Goal: Navigation & Orientation: Understand site structure

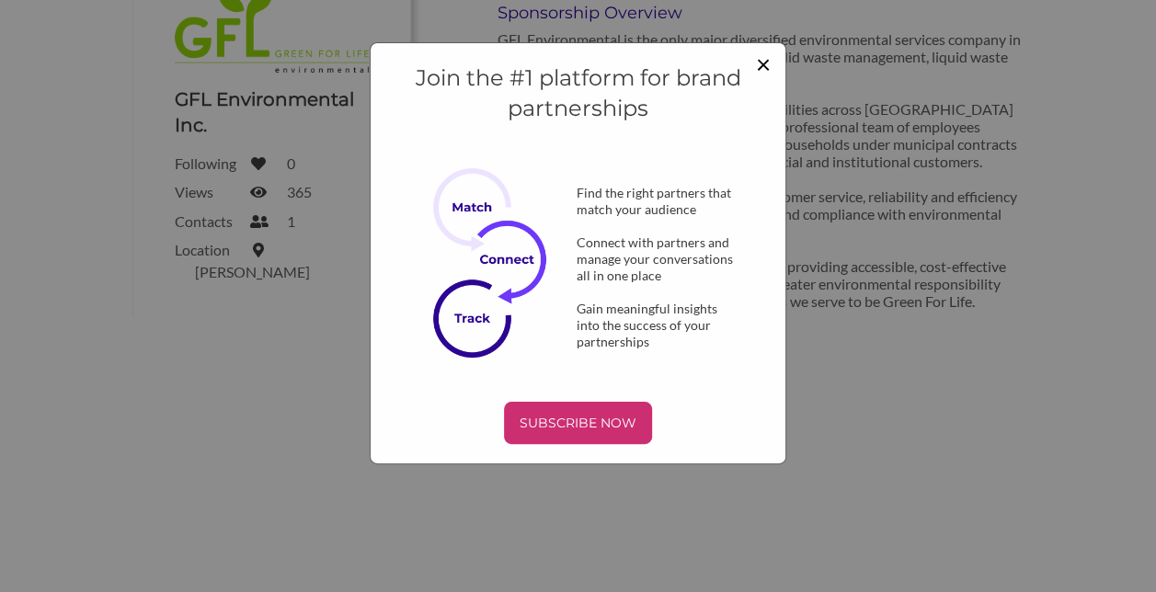
click at [768, 62] on span "×" at bounding box center [763, 63] width 15 height 31
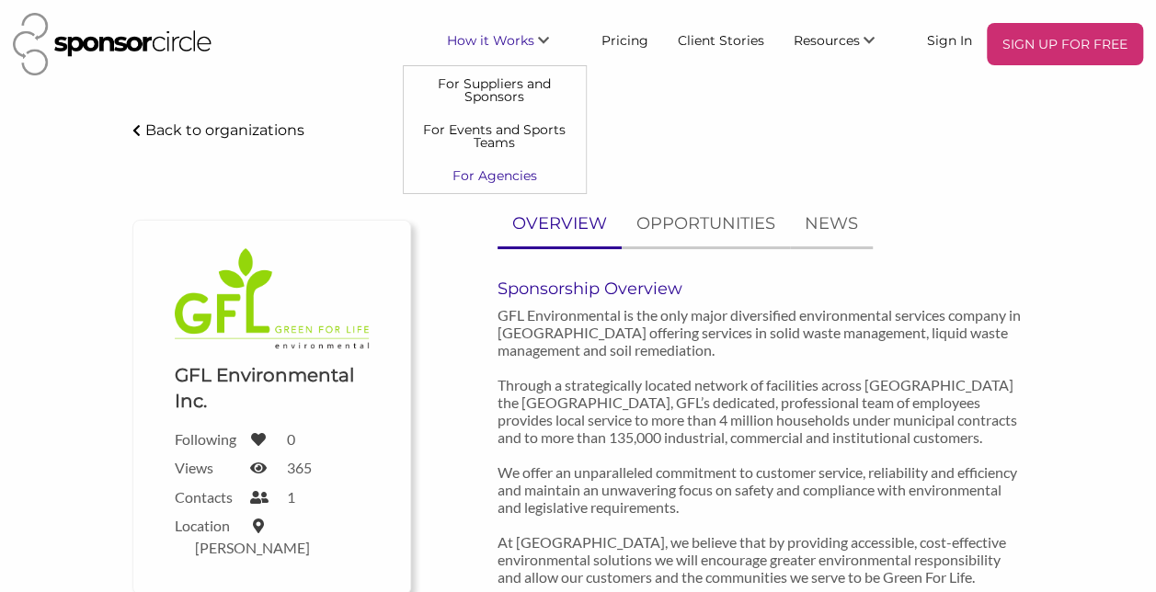
click at [475, 178] on link "For Agencies" at bounding box center [495, 175] width 182 height 33
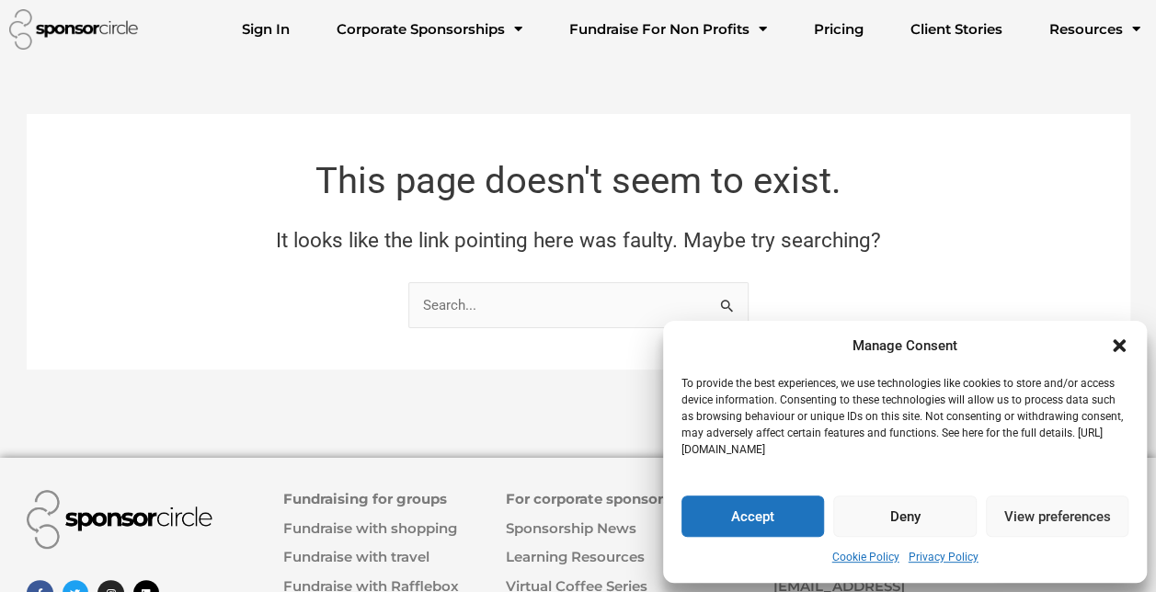
click at [760, 537] on div "Manage Consent To provide the best experiences, we use technologies like cookie…" at bounding box center [905, 452] width 484 height 263
click at [749, 520] on button "Accept" at bounding box center [753, 516] width 143 height 41
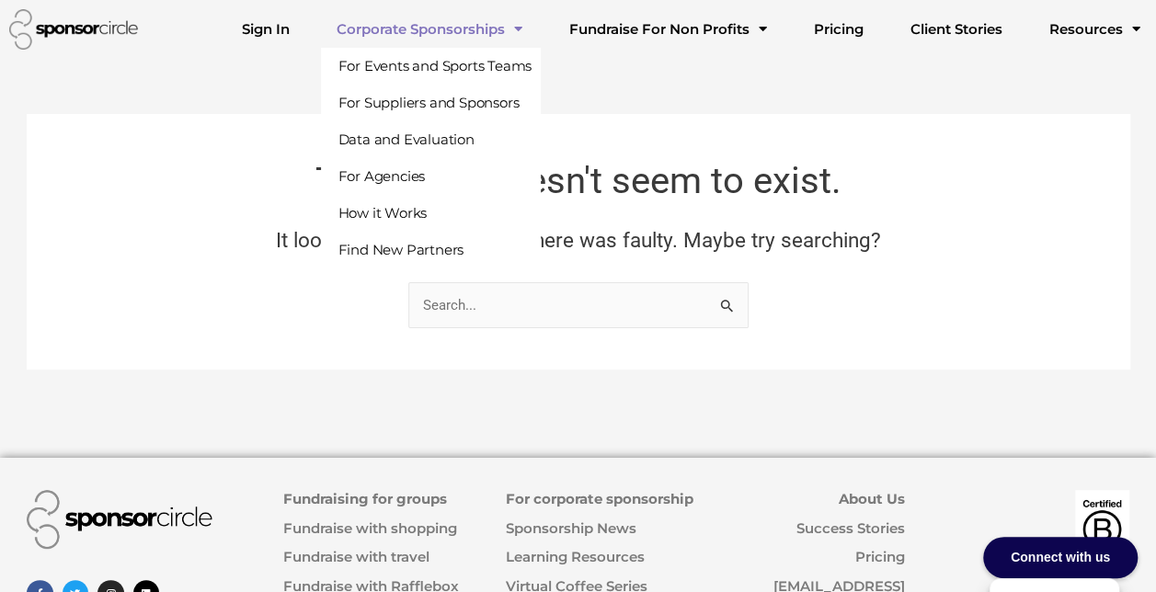
click at [465, 26] on link "Corporate Sponsorships" at bounding box center [428, 29] width 215 height 37
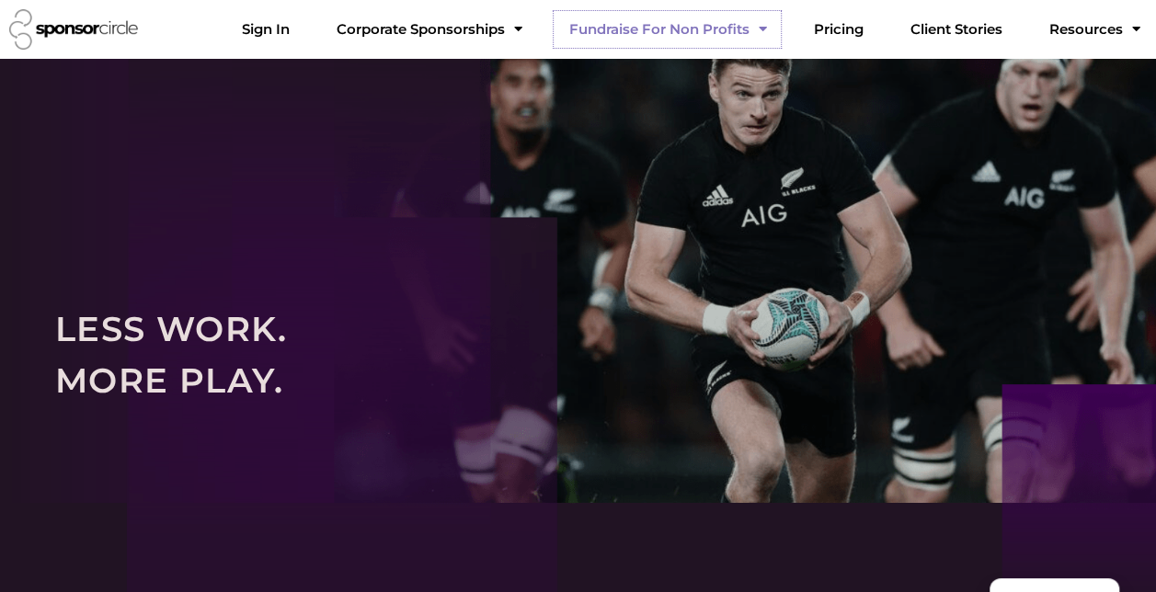
click at [681, 27] on link "Fundraise For Non Profits" at bounding box center [667, 29] width 227 height 37
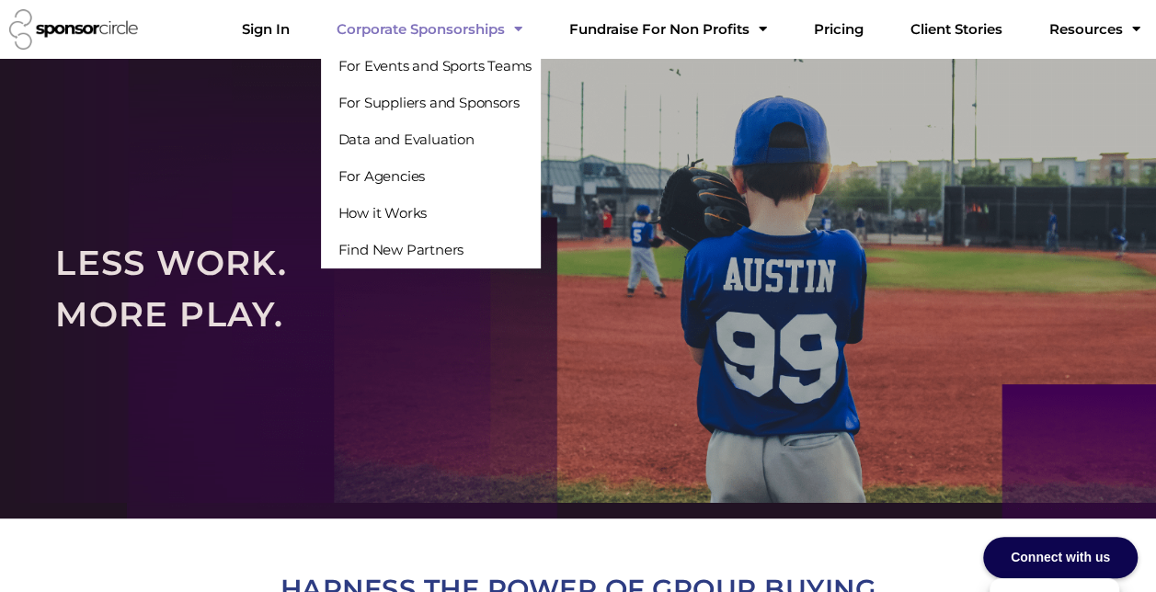
click at [523, 29] on link "Corporate Sponsorships" at bounding box center [428, 29] width 215 height 37
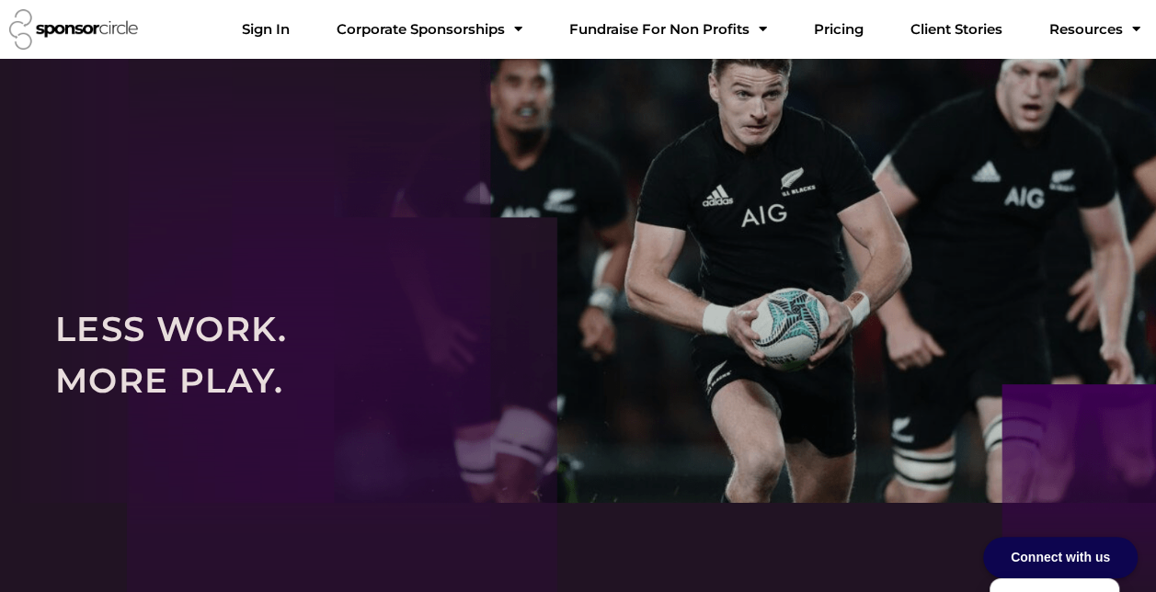
click at [63, 31] on img at bounding box center [73, 29] width 129 height 40
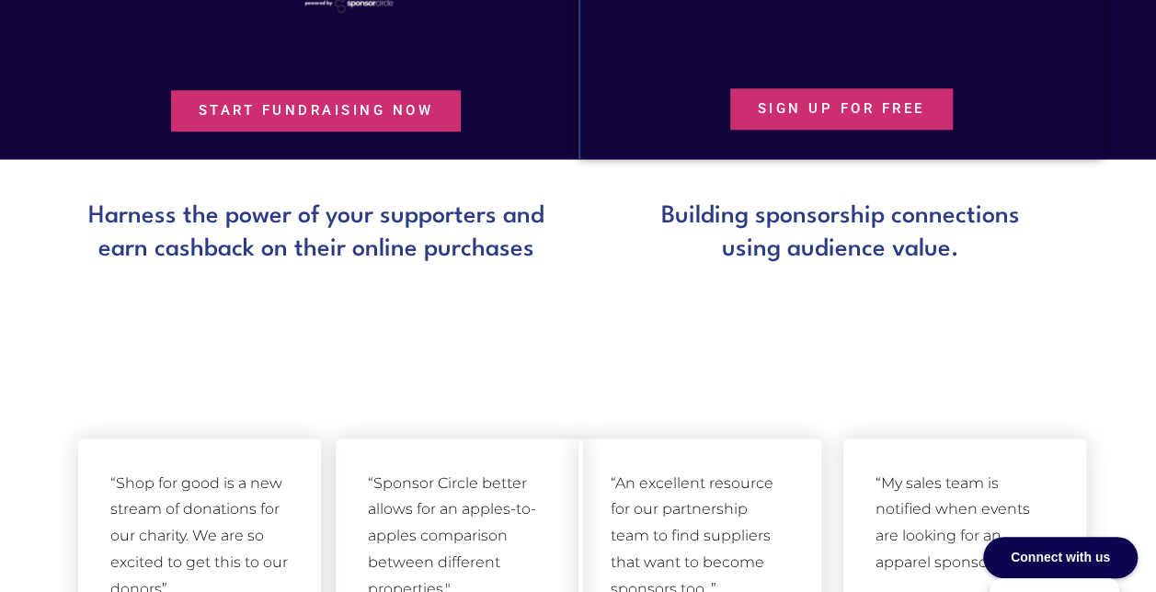
scroll to position [1288, 0]
